Goal: Navigation & Orientation: Find specific page/section

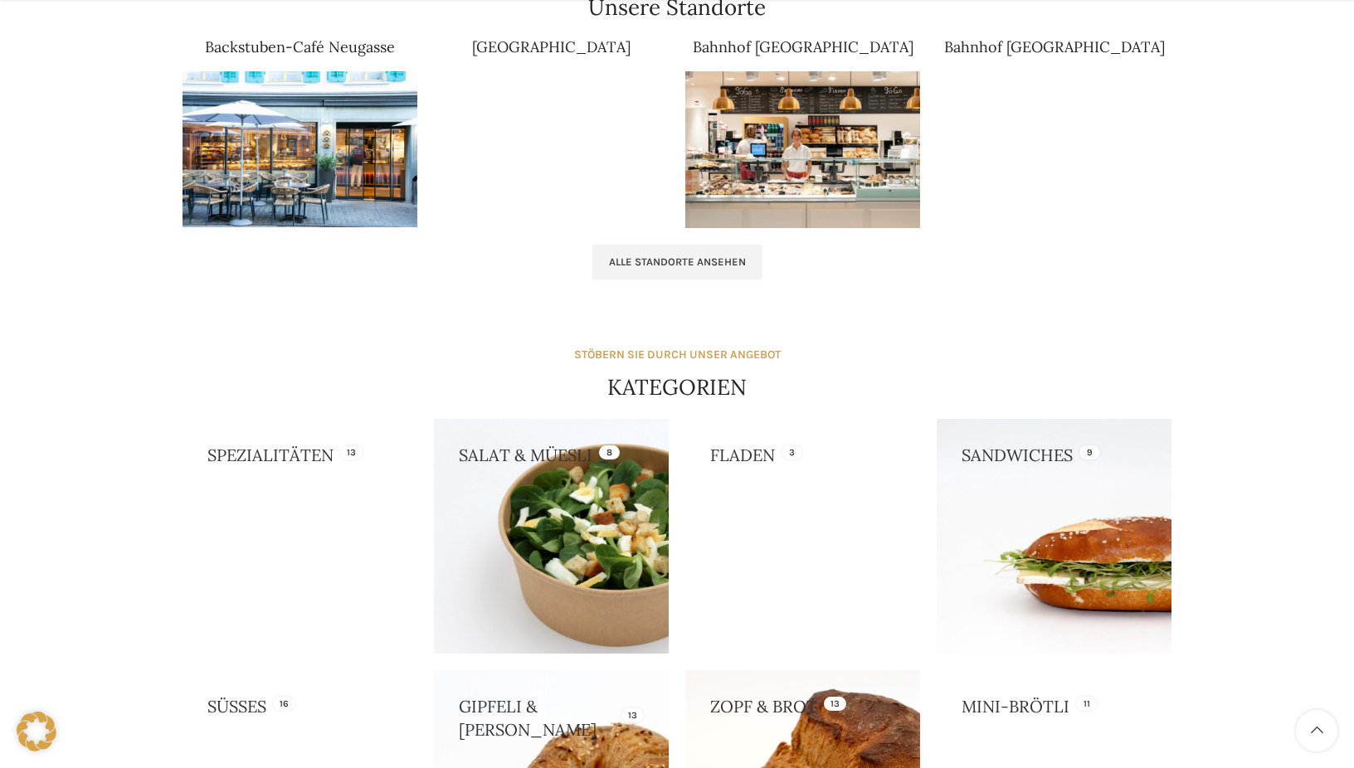
scroll to position [1244, 0]
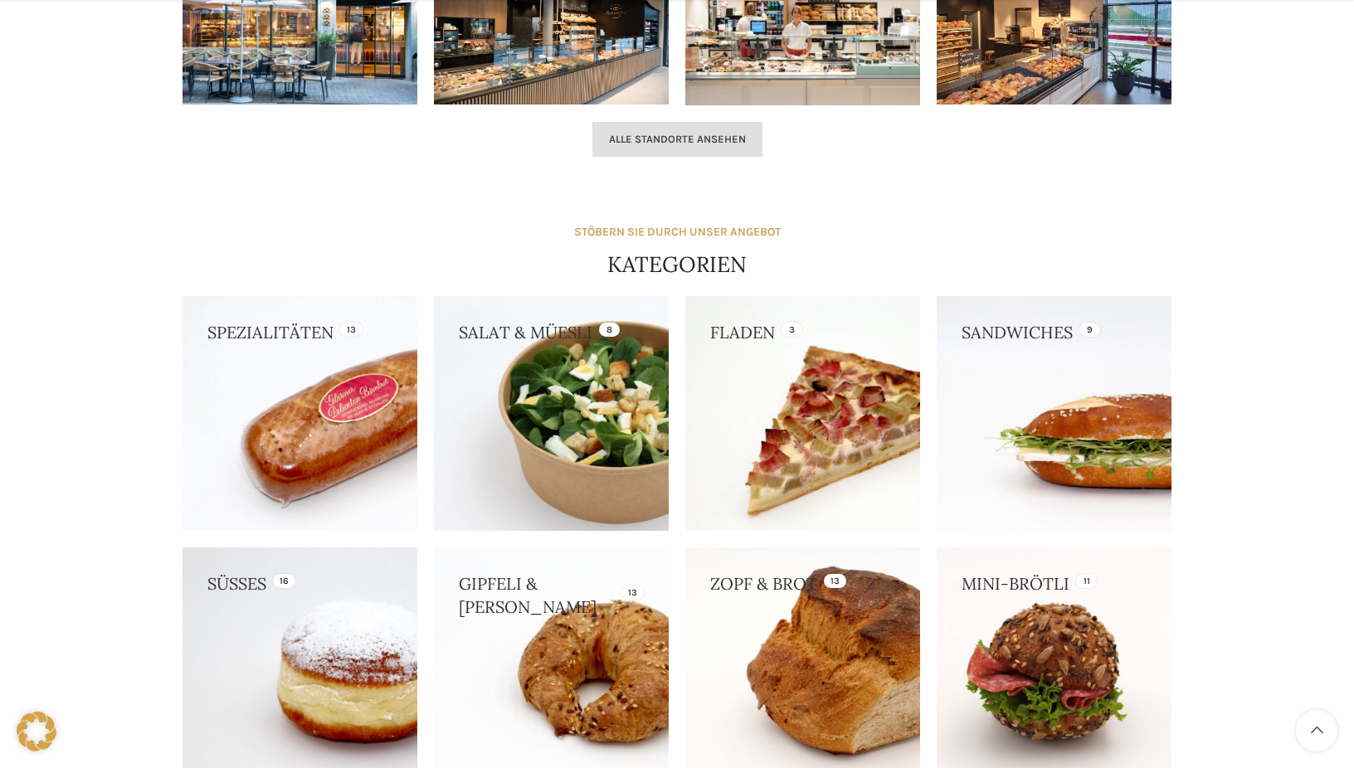
click at [725, 139] on span "Alle Standorte ansehen" at bounding box center [677, 139] width 137 height 13
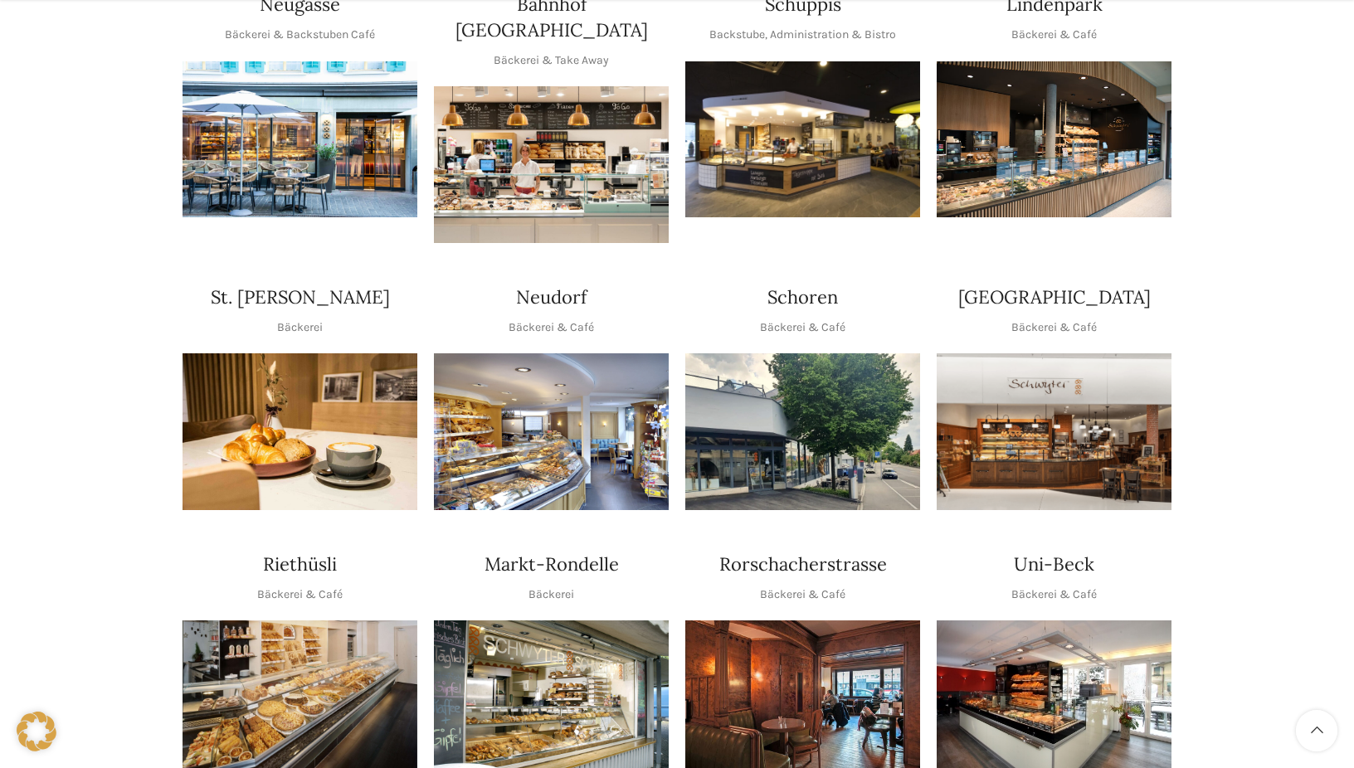
scroll to position [498, 0]
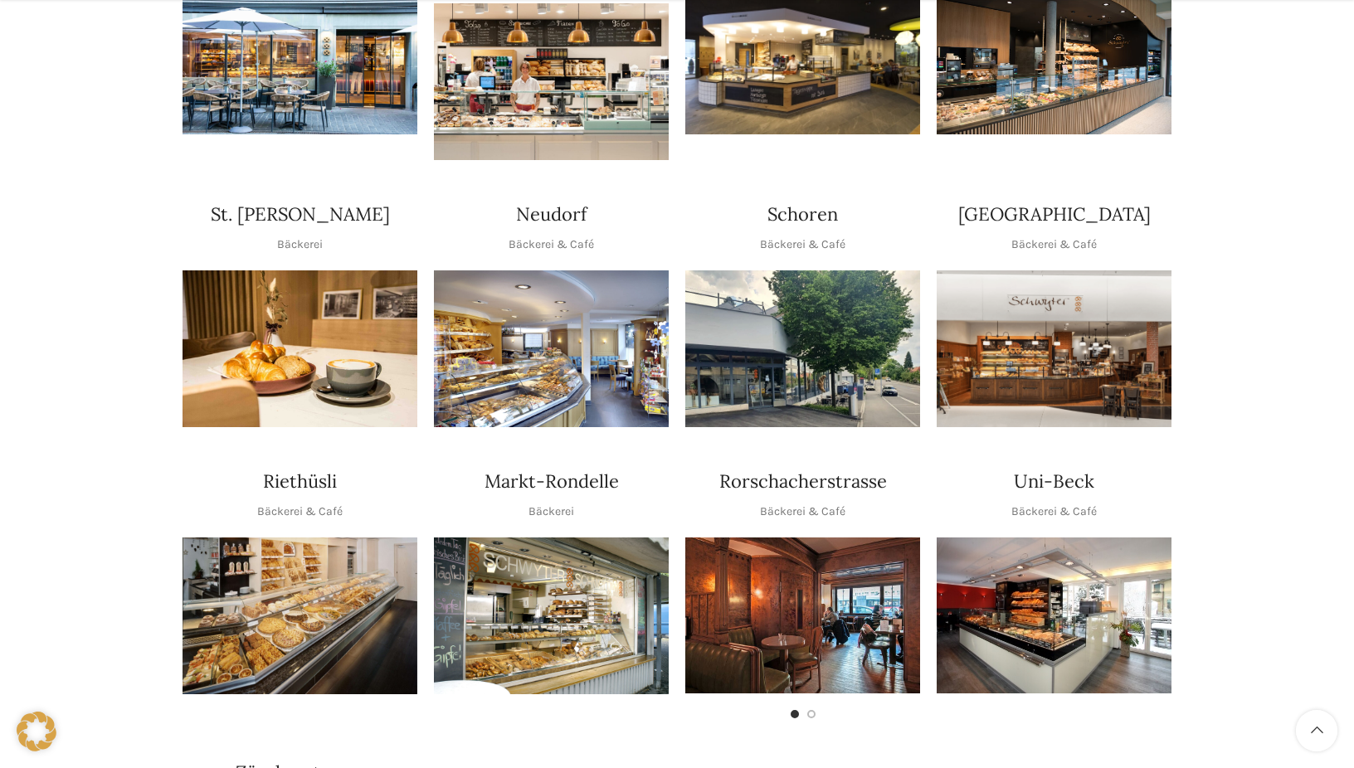
click at [1084, 551] on img "1 / 1" at bounding box center [1054, 616] width 235 height 156
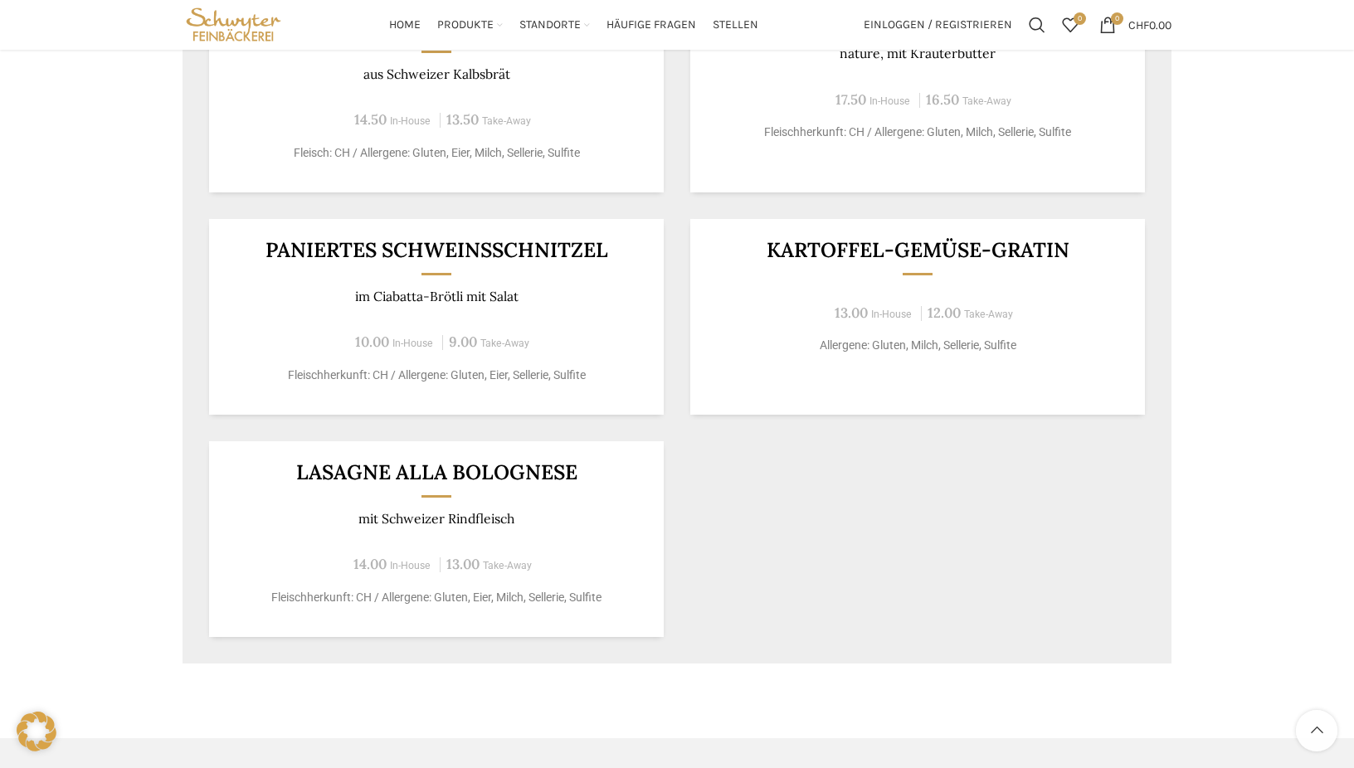
scroll to position [830, 0]
